Goal: Task Accomplishment & Management: Complete application form

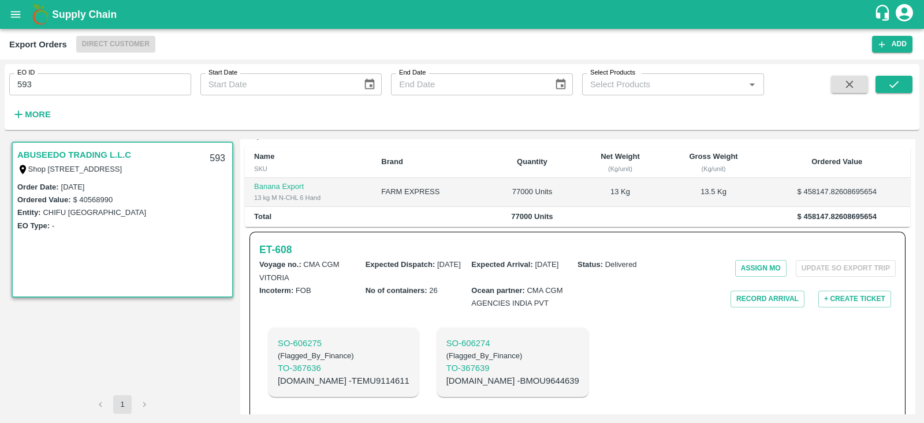
scroll to position [267, 0]
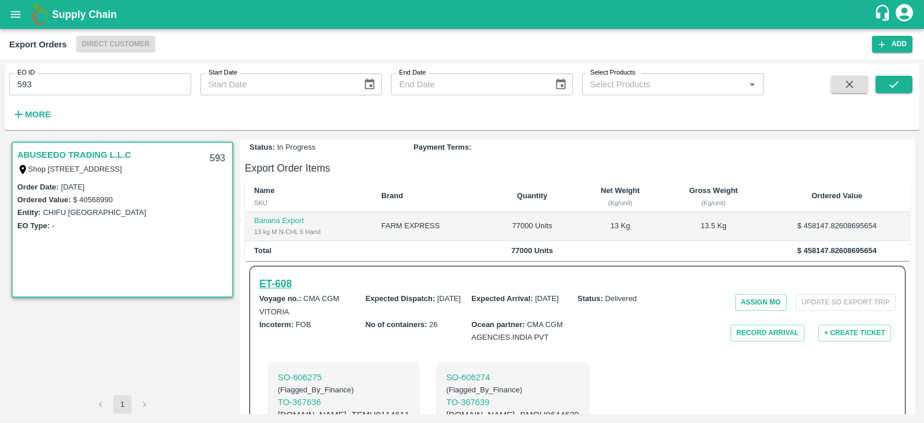
click at [286, 292] on h6 "ET- 608" at bounding box center [275, 284] width 32 height 16
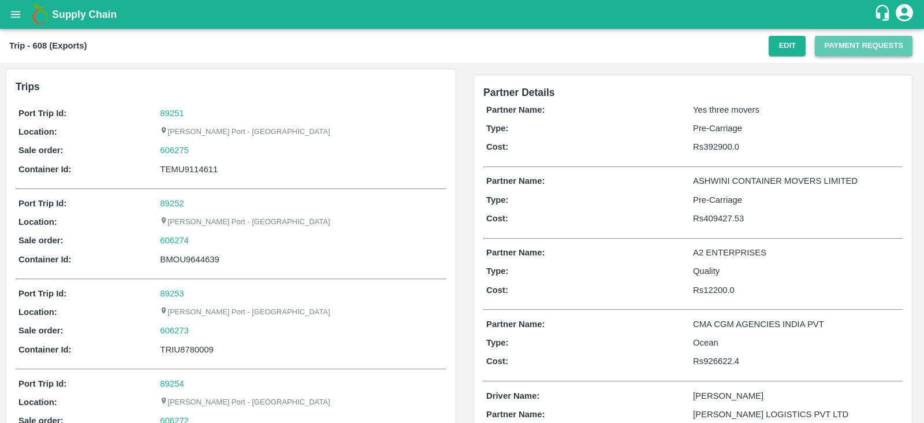
click at [836, 50] on button "Payment Requests" at bounding box center [864, 46] width 98 height 20
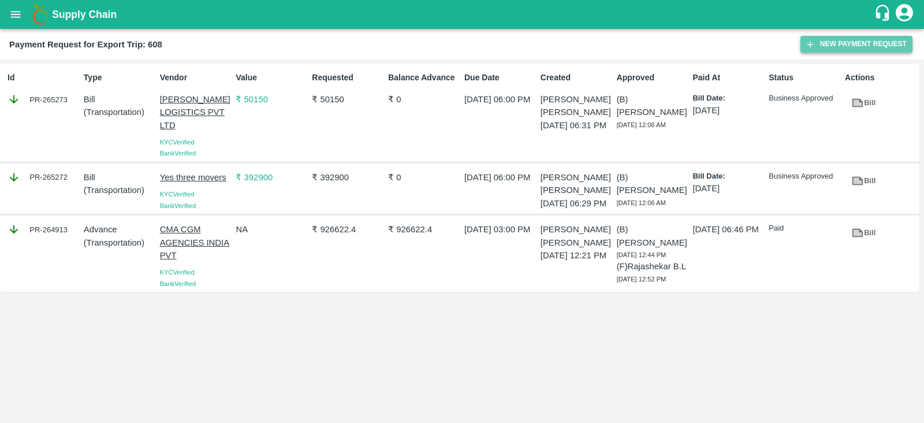
click at [828, 47] on button "New Payment Request" at bounding box center [857, 44] width 112 height 17
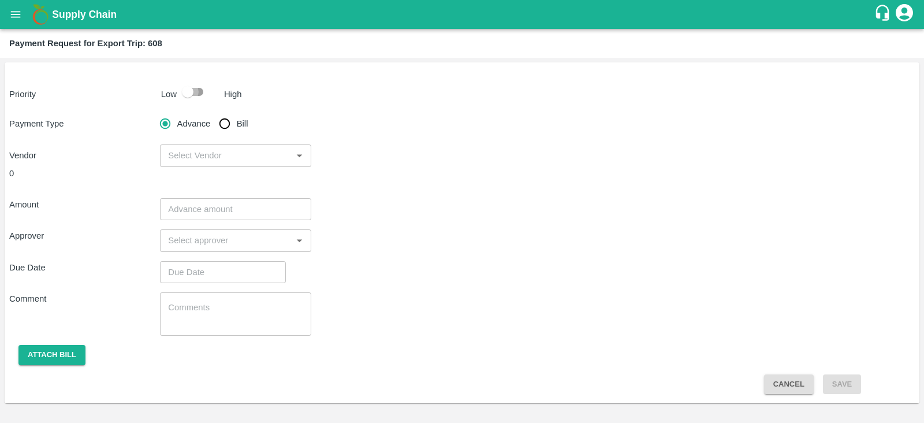
click at [199, 88] on input "checkbox" at bounding box center [188, 92] width 66 height 22
checkbox input "true"
click at [229, 122] on input "Bill" at bounding box center [224, 123] width 23 height 23
radio input "true"
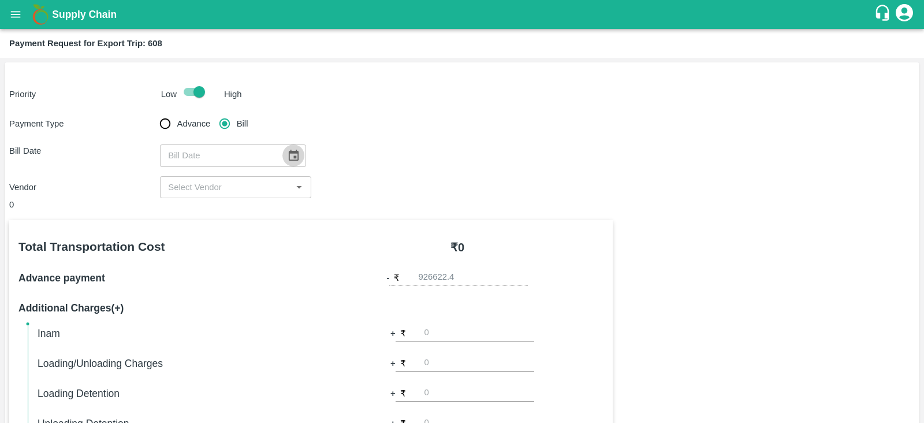
click at [289, 152] on icon "Choose date" at bounding box center [294, 155] width 10 height 11
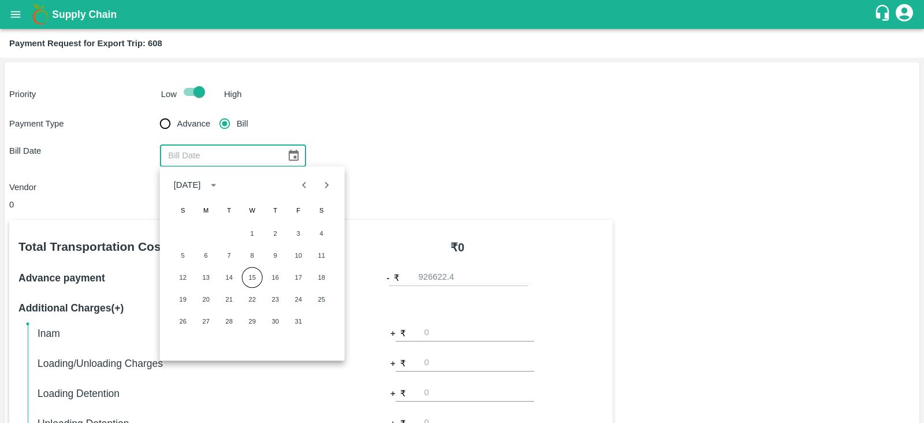
type input "DD/MM/YYYY"
click at [247, 157] on input "DD/MM/YYYY" at bounding box center [219, 155] width 118 height 22
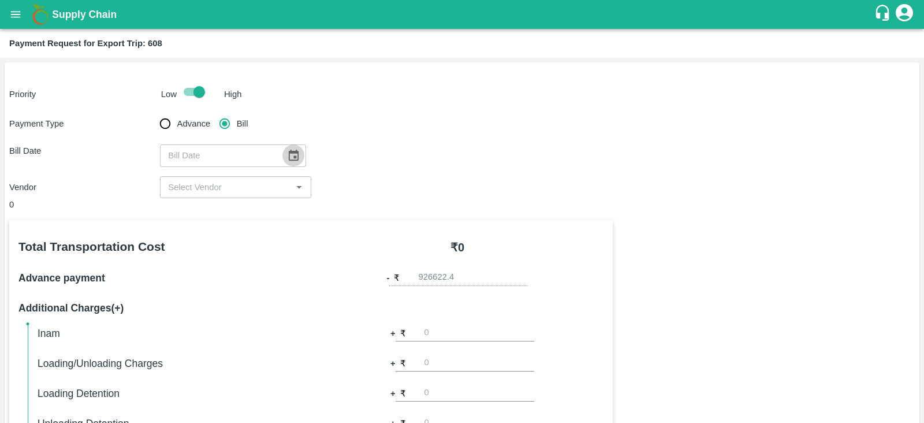
click at [291, 154] on icon "Choose date" at bounding box center [293, 155] width 13 height 13
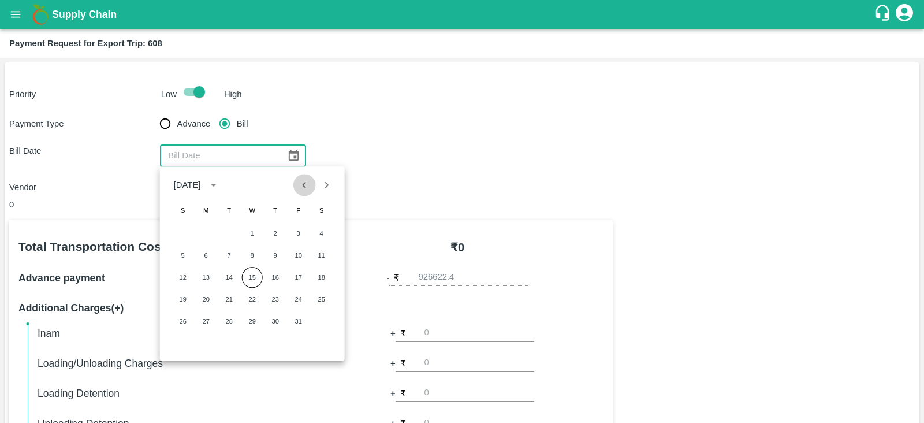
click at [303, 187] on icon "Previous month" at bounding box center [304, 184] width 13 height 13
click at [232, 318] on button "30" at bounding box center [229, 321] width 21 height 21
type input "[DATE]"
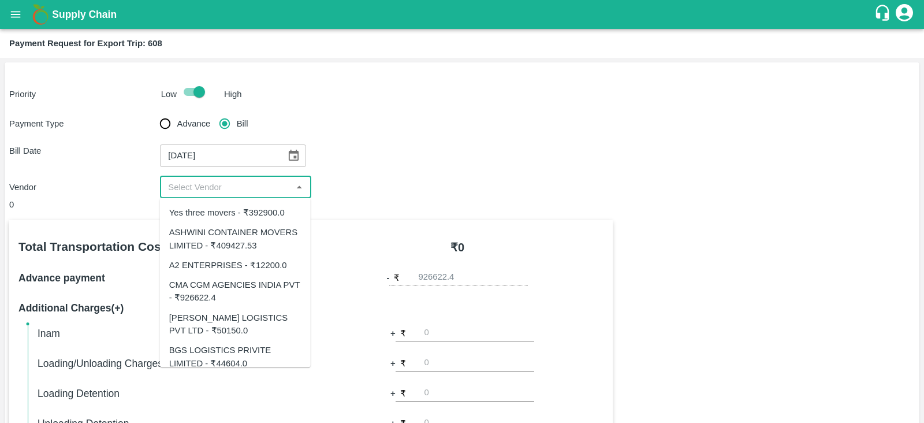
click at [245, 186] on input "input" at bounding box center [225, 187] width 125 height 15
click at [252, 238] on div "ASHWINI CONTAINER MOVERS LIMITED - ₹409427.53" at bounding box center [235, 239] width 132 height 26
type input "ASHWINI CONTAINER MOVERS LIMITED - ₹409427.53"
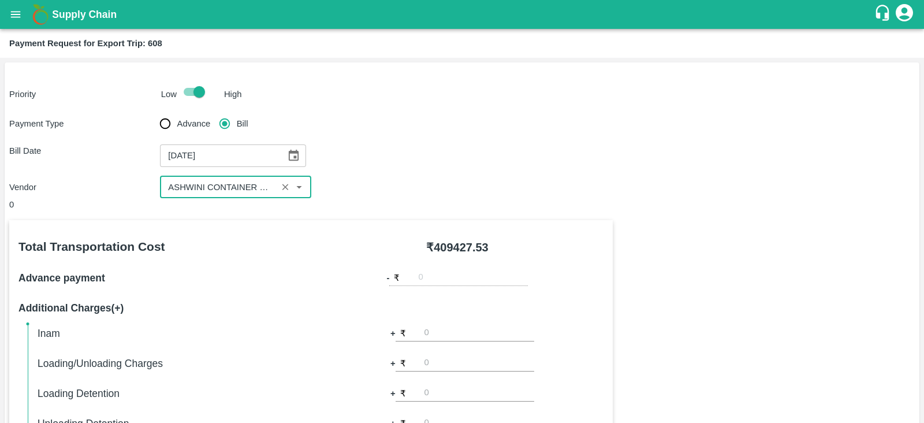
scroll to position [370, 0]
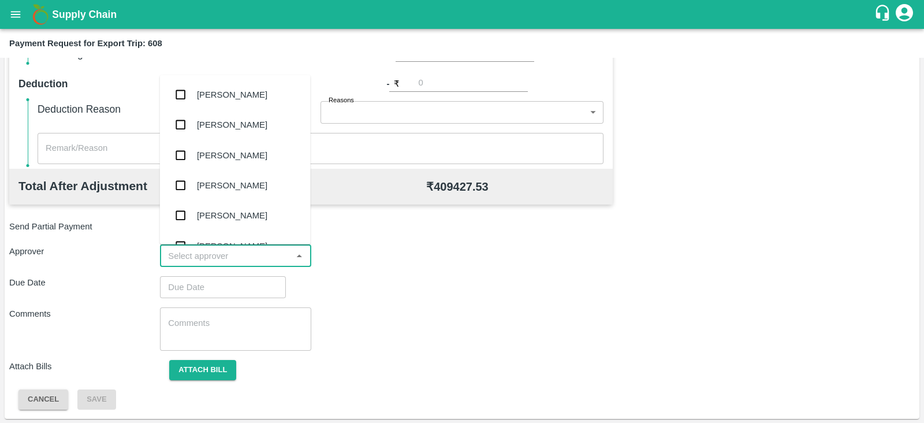
click at [267, 261] on input "input" at bounding box center [225, 255] width 125 height 15
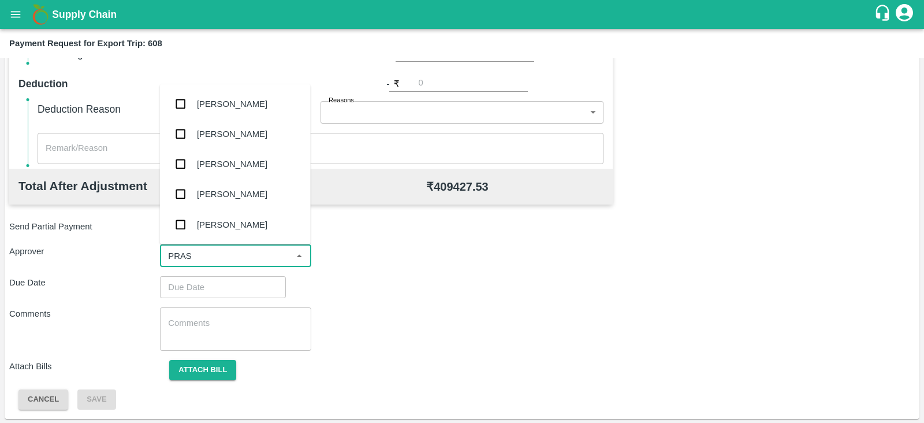
type input "PRASA"
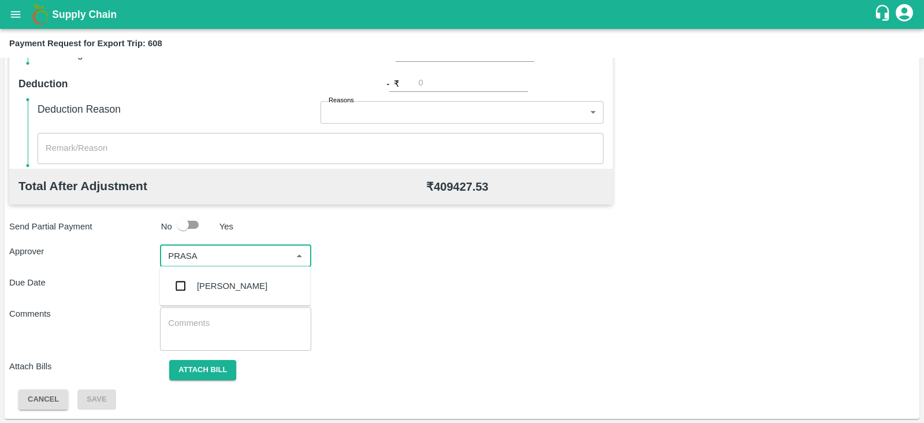
click at [248, 280] on div "[PERSON_NAME]" at bounding box center [232, 286] width 70 height 13
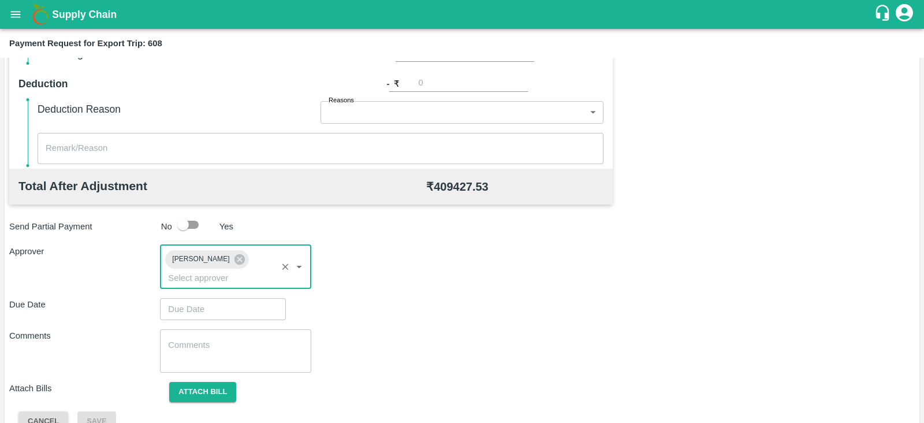
type input "DD/MM/YYYY hh:mm aa"
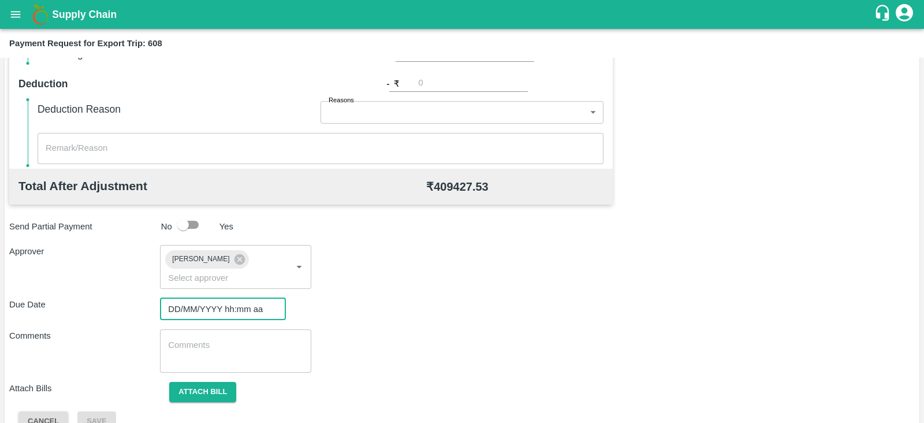
click at [219, 298] on input "DD/MM/YYYY hh:mm aa" at bounding box center [219, 309] width 118 height 22
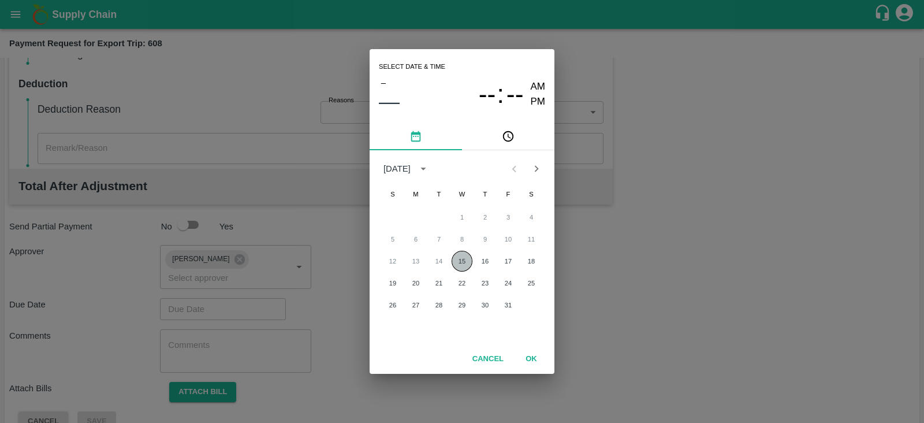
click at [463, 258] on button "15" at bounding box center [462, 261] width 21 height 21
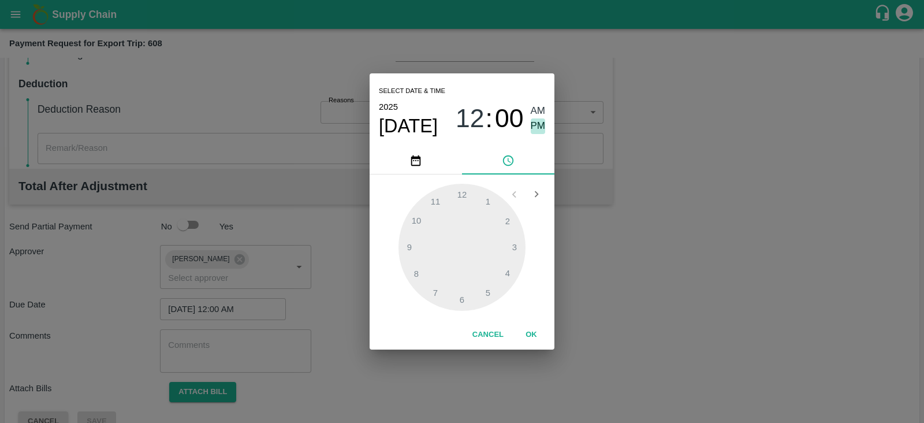
click at [540, 125] on span "PM" at bounding box center [538, 126] width 15 height 16
type input "[DATE] 12:00 PM"
click at [529, 332] on button "OK" at bounding box center [531, 335] width 37 height 20
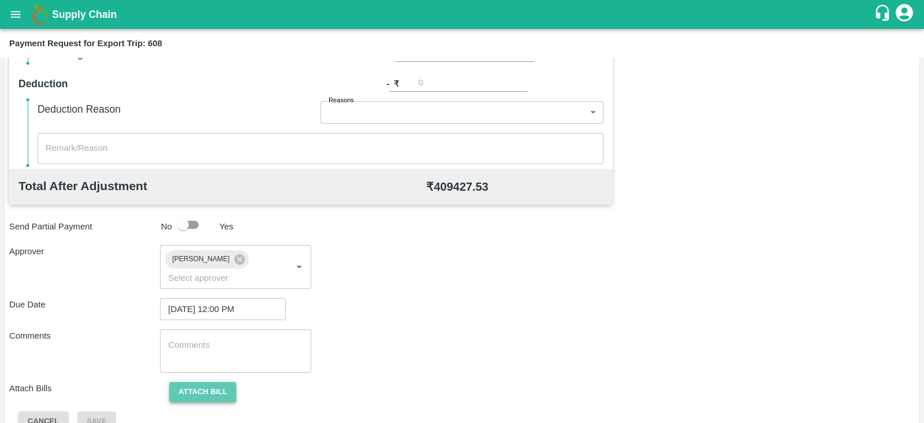
click at [217, 382] on button "Attach bill" at bounding box center [202, 392] width 67 height 20
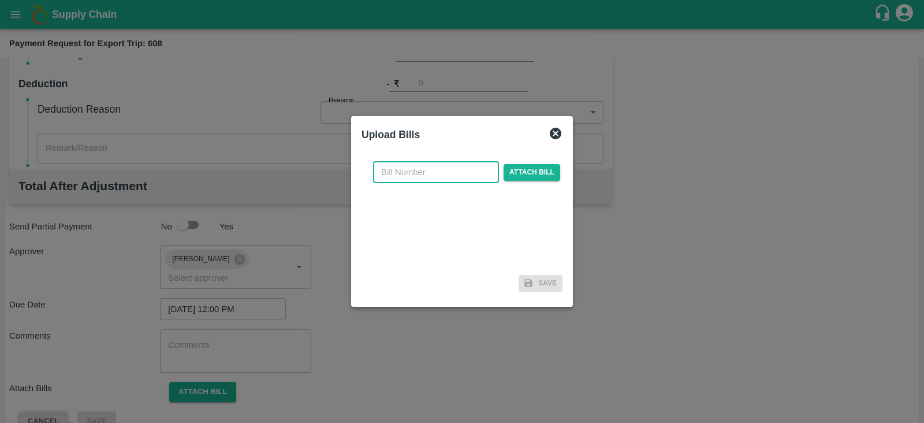
click at [431, 163] on input "text" at bounding box center [436, 172] width 126 height 22
paste input "ACML25-26/05796"
type input "ACML25-26/05796"
click at [516, 167] on span "Attach bill" at bounding box center [532, 172] width 57 height 17
click at [0, 0] on input "Attach bill" at bounding box center [0, 0] width 0 height 0
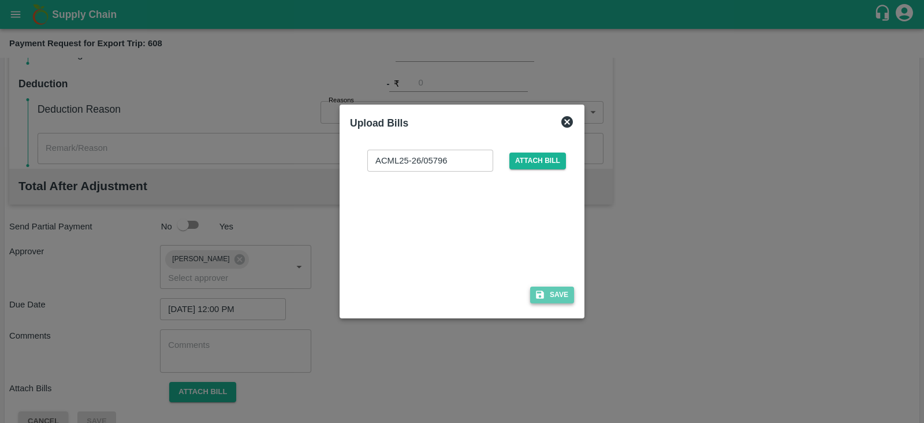
click at [563, 297] on button "Save" at bounding box center [552, 295] width 44 height 17
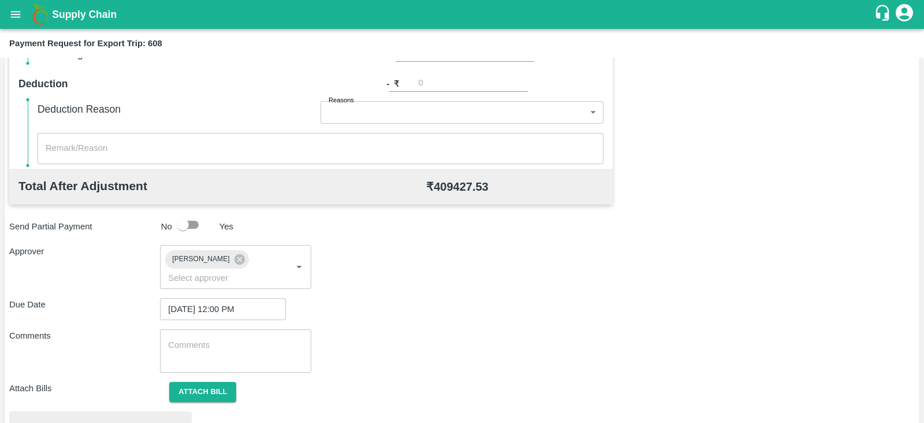
scroll to position [438, 0]
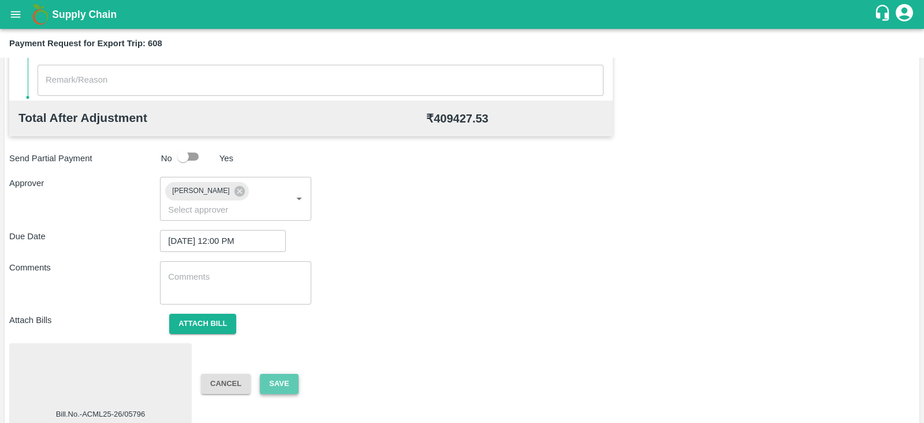
click at [286, 374] on button "Save" at bounding box center [279, 384] width 38 height 20
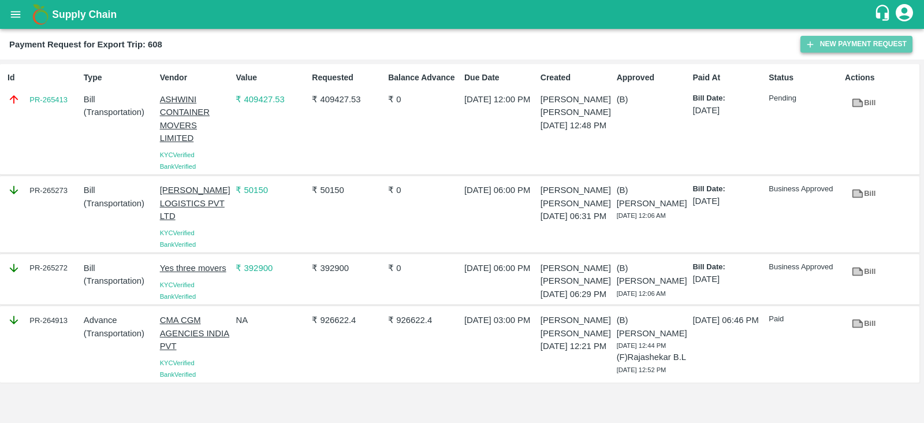
click at [854, 46] on button "New Payment Request" at bounding box center [857, 44] width 112 height 17
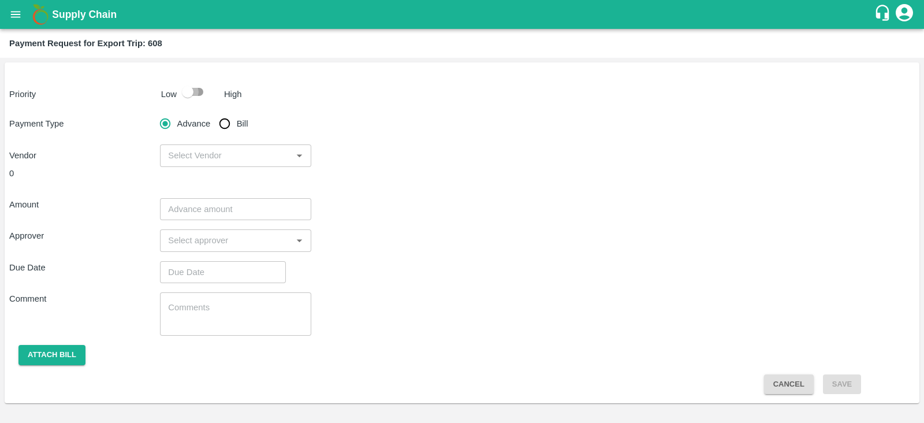
click at [198, 95] on input "checkbox" at bounding box center [188, 92] width 66 height 22
checkbox input "true"
click at [226, 120] on input "Bill" at bounding box center [224, 123] width 23 height 23
radio input "true"
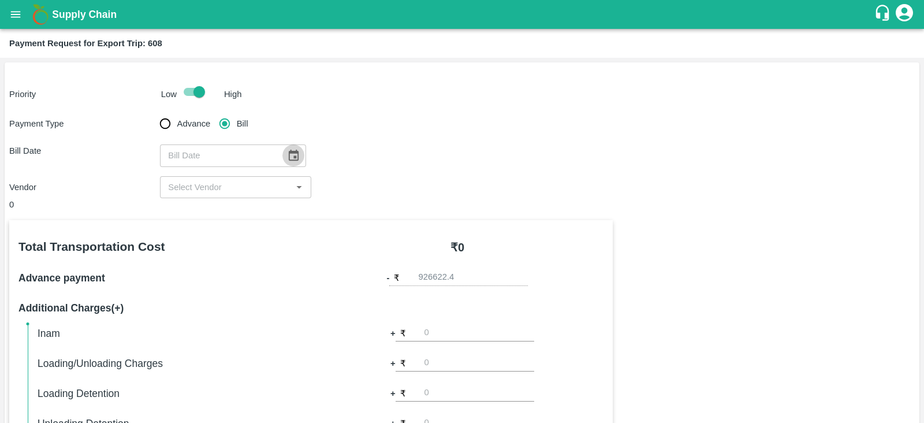
click at [293, 154] on icon "Choose date" at bounding box center [294, 155] width 10 height 11
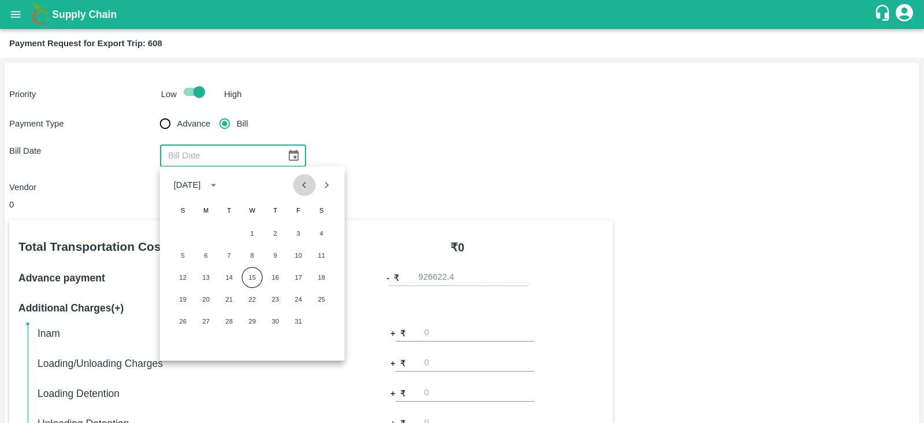
click at [309, 189] on icon "Previous month" at bounding box center [304, 184] width 13 height 13
click at [326, 184] on icon "Next month" at bounding box center [326, 184] width 13 height 13
click at [317, 232] on button "4" at bounding box center [321, 233] width 21 height 21
type input "[DATE]"
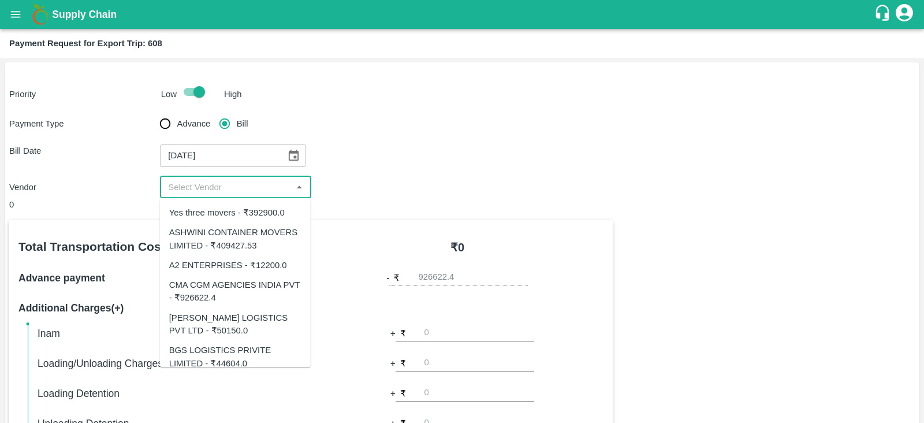
click at [233, 187] on input "input" at bounding box center [225, 187] width 125 height 15
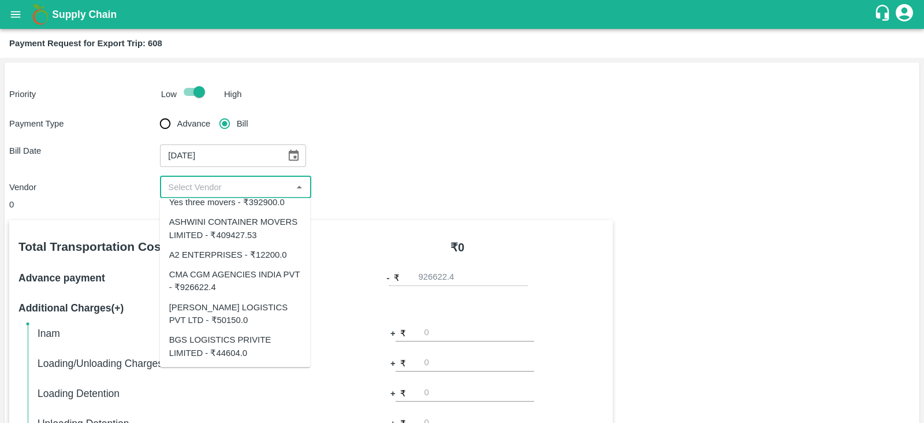
click at [236, 341] on div "BGS LOGISTICS PRIVITE LIMITED - ₹44604.0" at bounding box center [235, 346] width 132 height 26
type input "BGS LOGISTICS PRIVITE LIMITED - ₹44604.0"
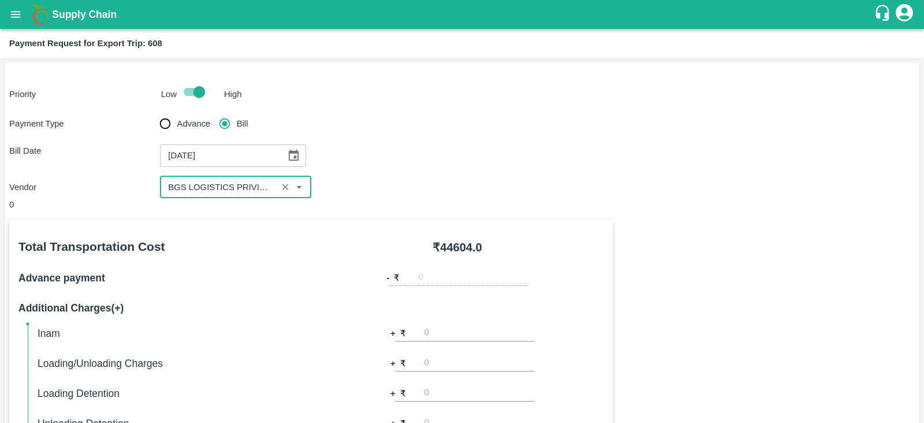
scroll to position [370, 0]
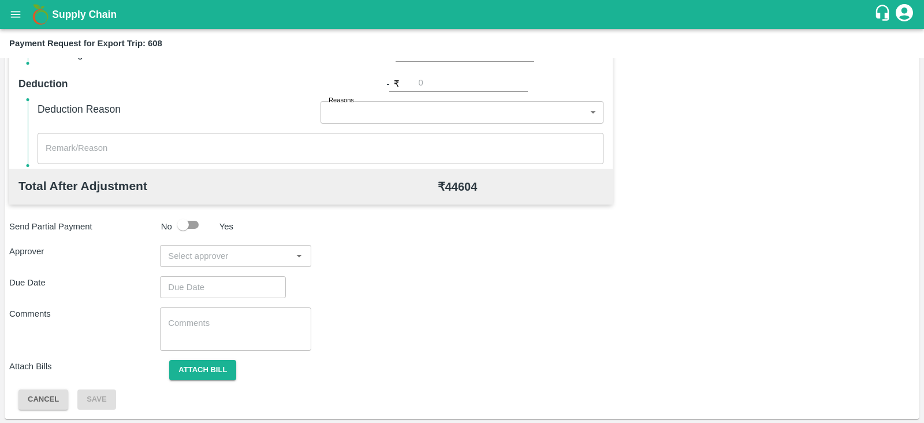
click at [269, 256] on input "input" at bounding box center [225, 255] width 125 height 15
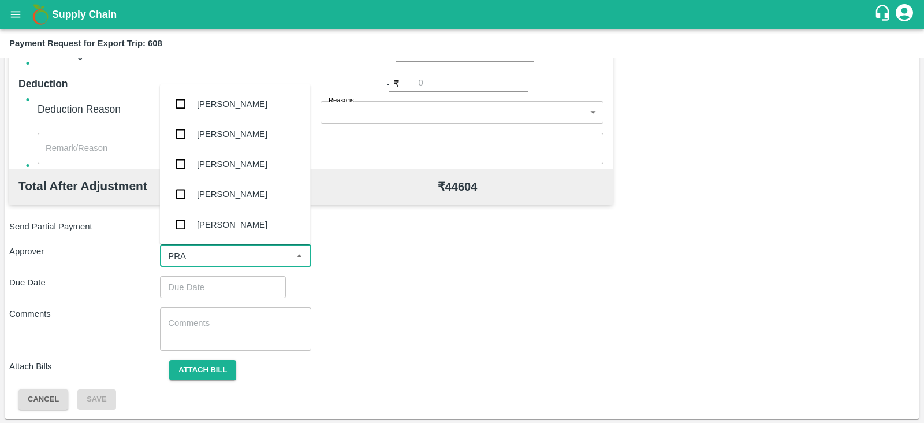
type input "PRAS"
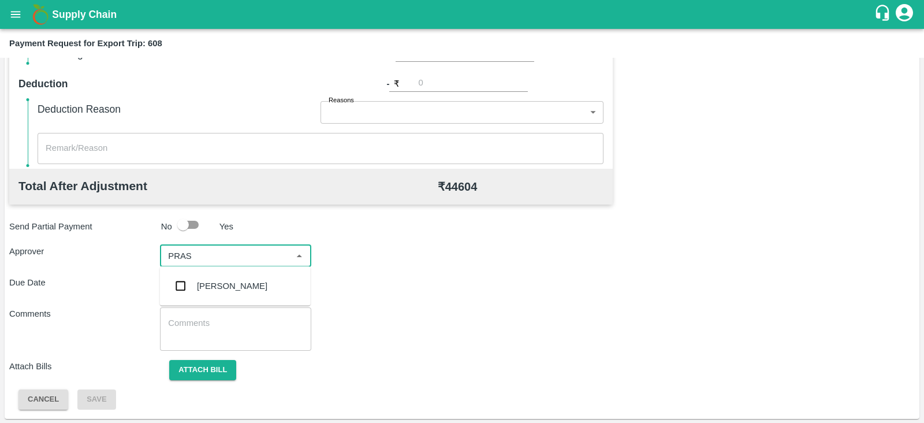
click at [227, 296] on div "[PERSON_NAME]" at bounding box center [235, 286] width 151 height 30
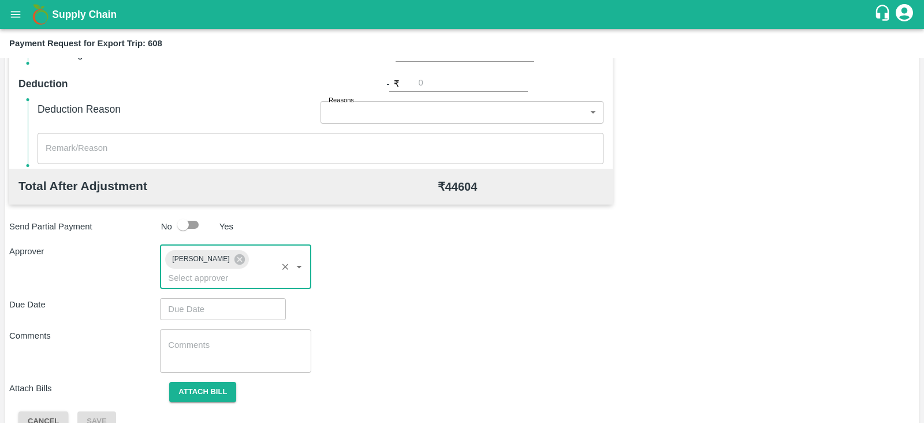
type input "DD/MM/YYYY hh:mm aa"
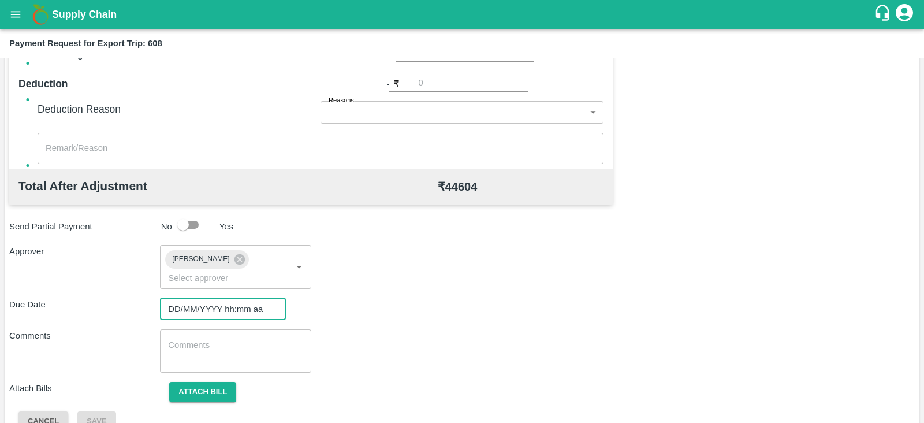
click at [214, 298] on input "DD/MM/YYYY hh:mm aa" at bounding box center [219, 309] width 118 height 22
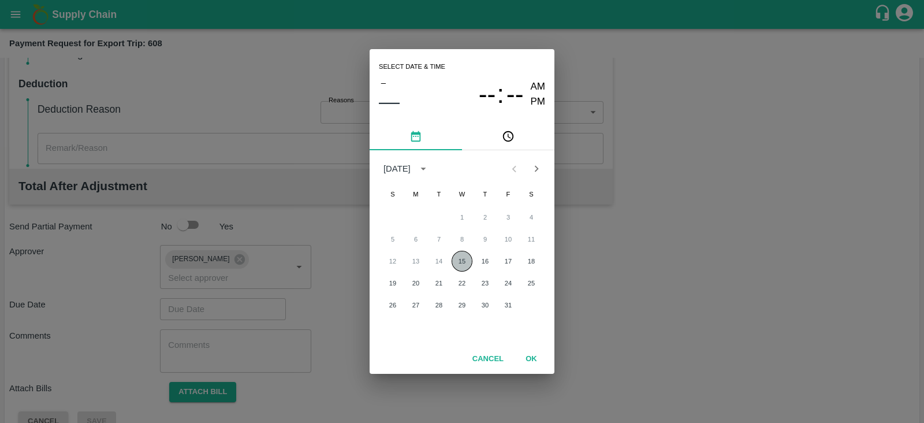
click at [466, 259] on button "15" at bounding box center [462, 261] width 21 height 21
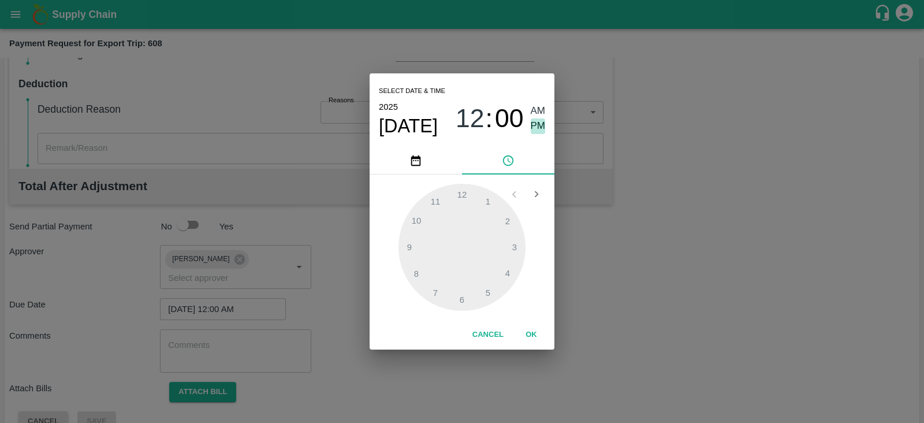
click at [539, 126] on span "PM" at bounding box center [538, 126] width 15 height 16
click at [513, 247] on div at bounding box center [462, 247] width 127 height 127
type input "[DATE] 03:00 PM"
click at [537, 333] on button "OK" at bounding box center [531, 335] width 37 height 20
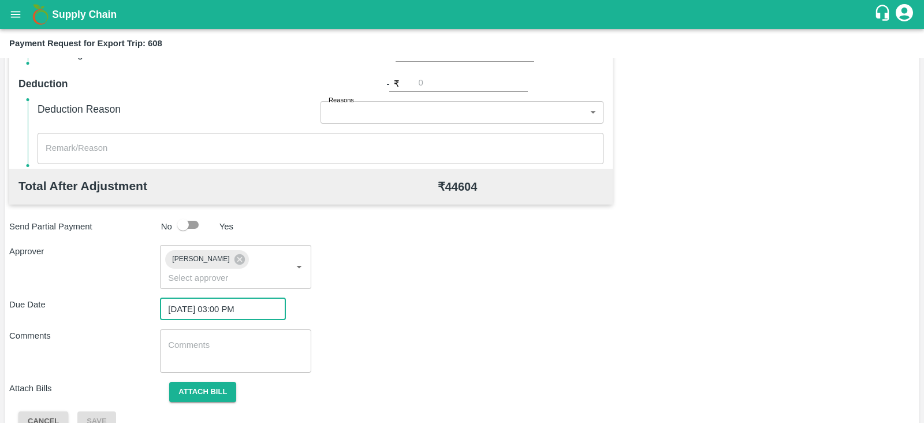
scroll to position [377, 0]
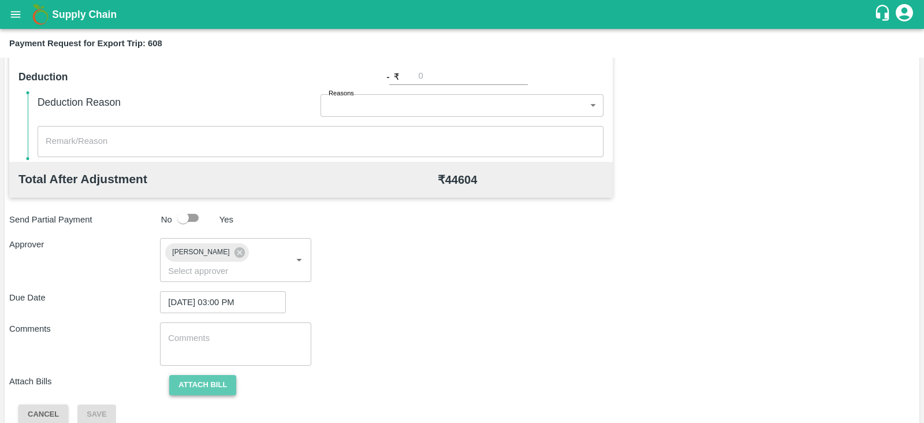
click at [188, 375] on button "Attach bill" at bounding box center [202, 385] width 67 height 20
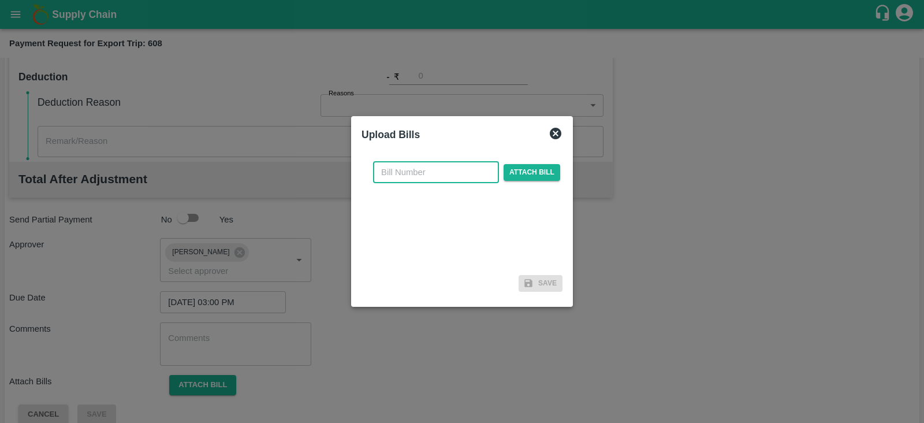
click at [459, 173] on input "text" at bounding box center [436, 172] width 126 height 22
paste input "BGS1034/25-26"
type input "BGS1034/25-26"
click at [514, 172] on span "Attach bill" at bounding box center [532, 172] width 57 height 17
click at [0, 0] on input "Attach bill" at bounding box center [0, 0] width 0 height 0
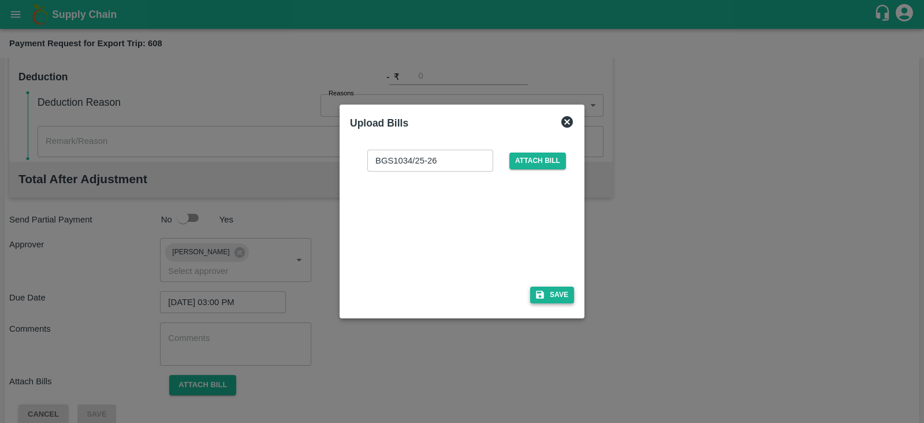
click at [568, 296] on button "Save" at bounding box center [552, 295] width 44 height 17
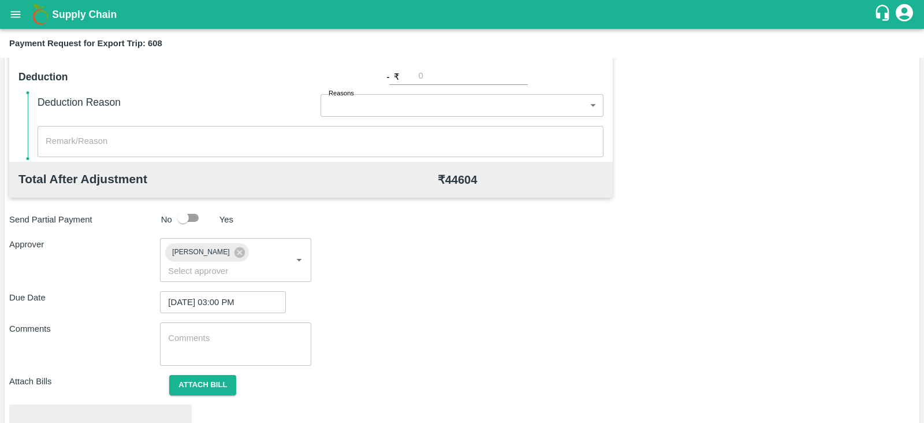
scroll to position [438, 0]
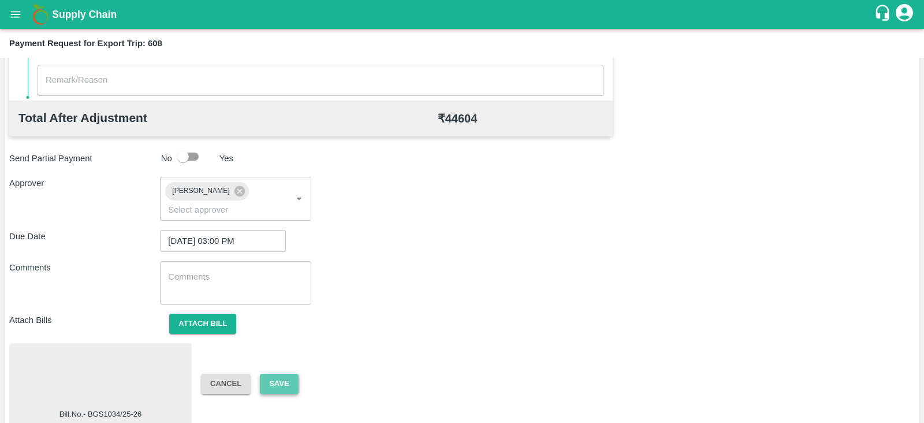
click at [286, 374] on button "Save" at bounding box center [279, 384] width 38 height 20
